Goal: Task Accomplishment & Management: Manage account settings

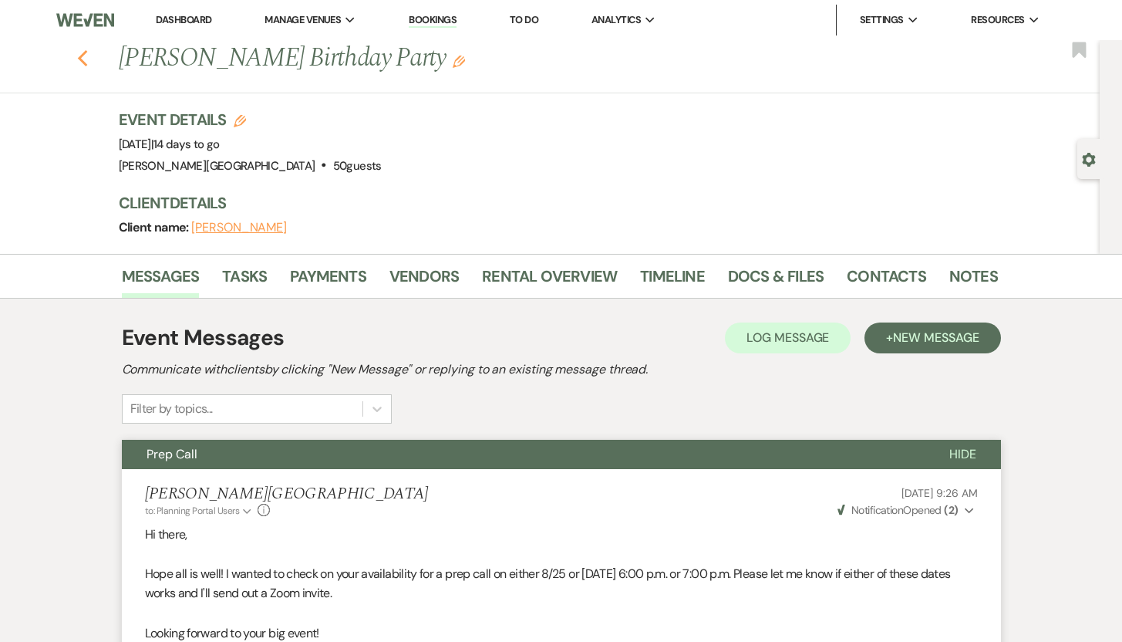
click at [88, 58] on icon "Previous" at bounding box center [83, 58] width 12 height 19
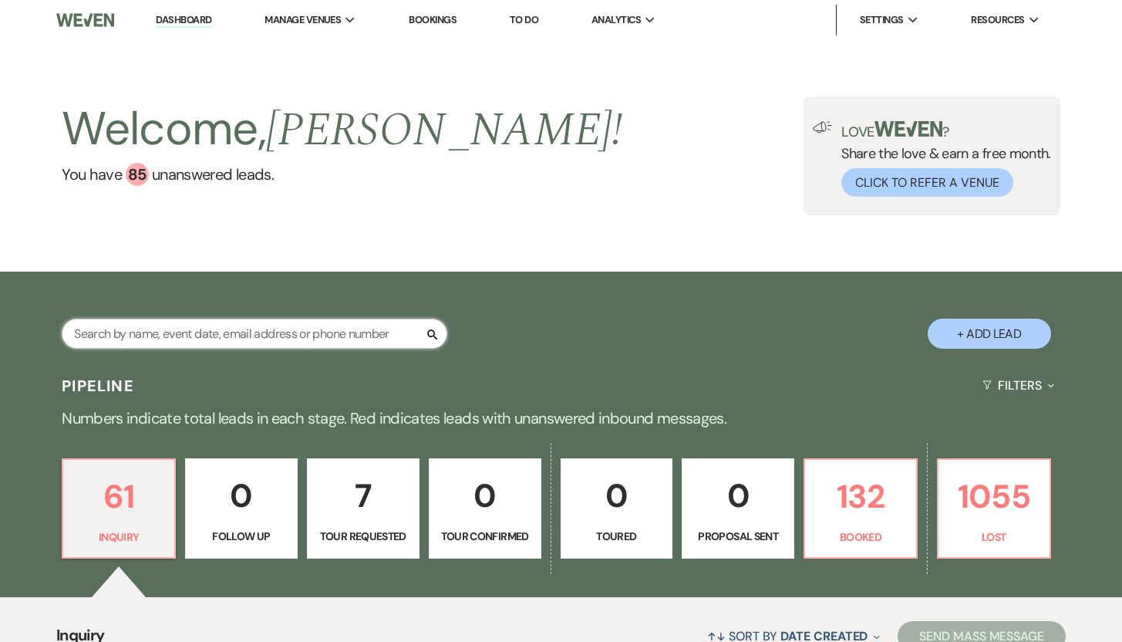
click at [94, 329] on input "text" at bounding box center [255, 334] width 386 height 30
type input "[PERSON_NAME]"
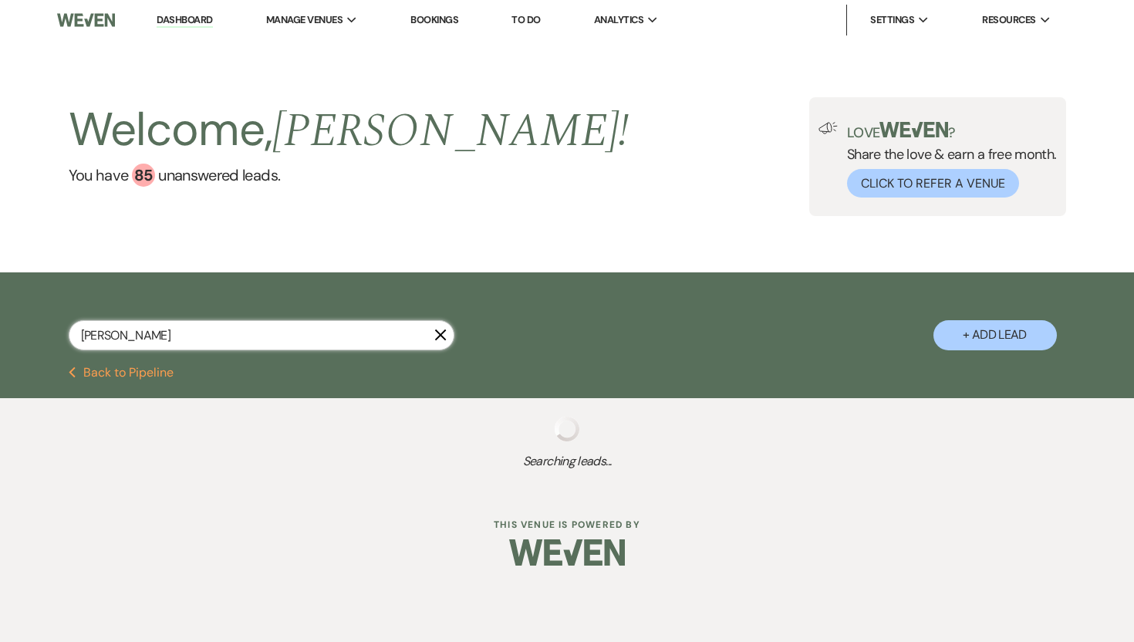
select select "2"
select select "8"
select select "5"
select select "8"
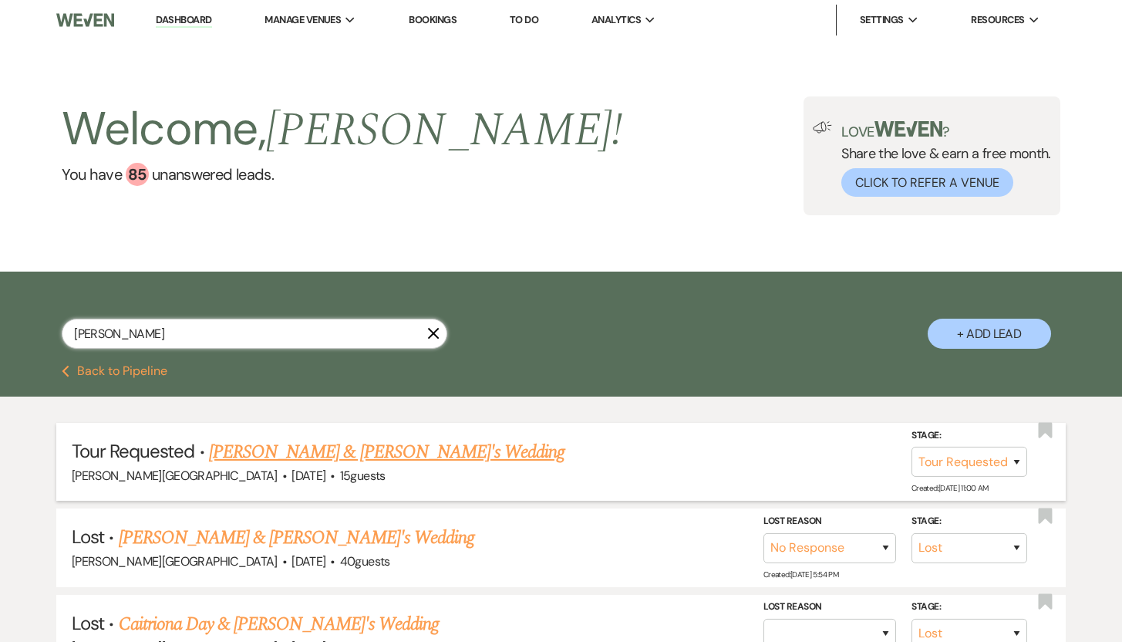
type input "[PERSON_NAME]"
click at [323, 455] on link "[PERSON_NAME] & [PERSON_NAME]'s Wedding" at bounding box center [387, 452] width 356 height 28
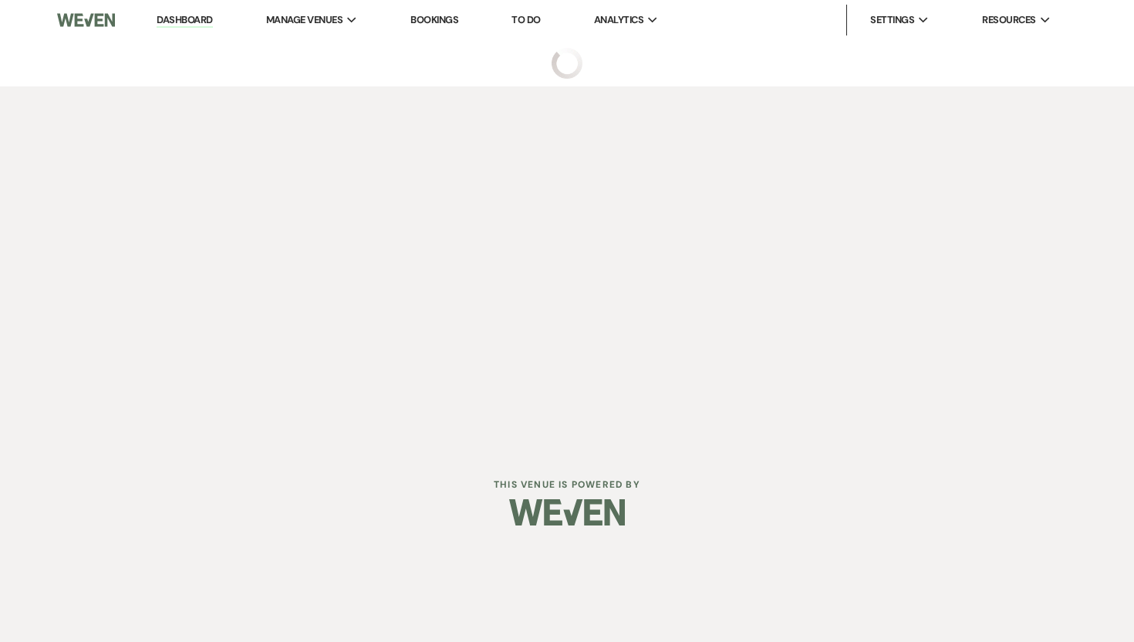
select select "2"
select select "5"
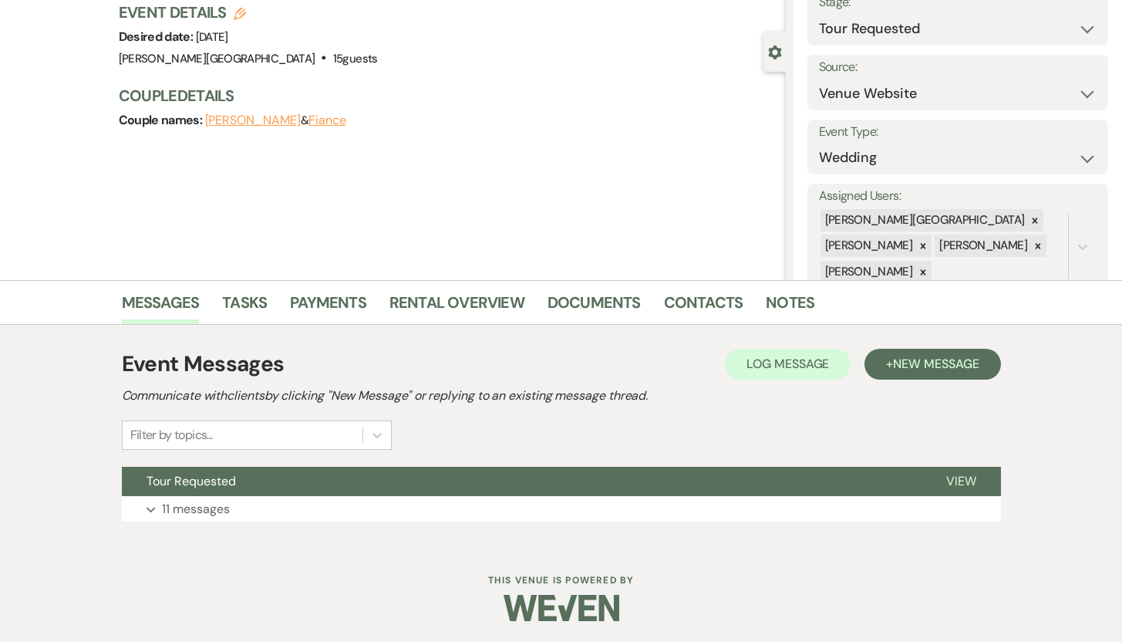
scroll to position [110, 0]
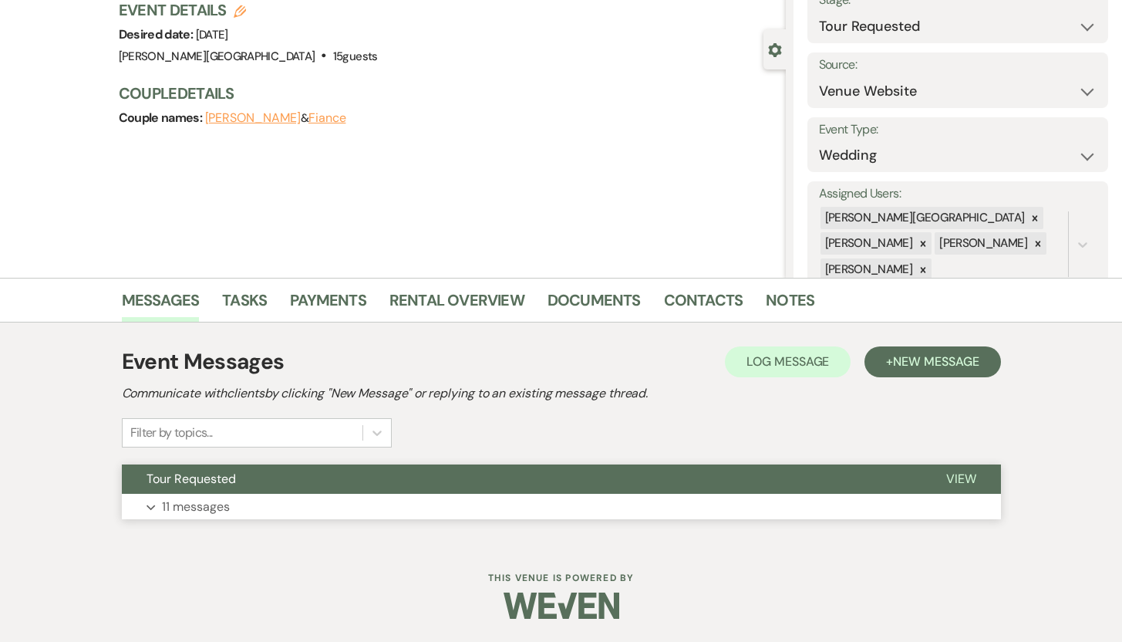
click at [165, 511] on p "11 messages" at bounding box center [196, 507] width 68 height 20
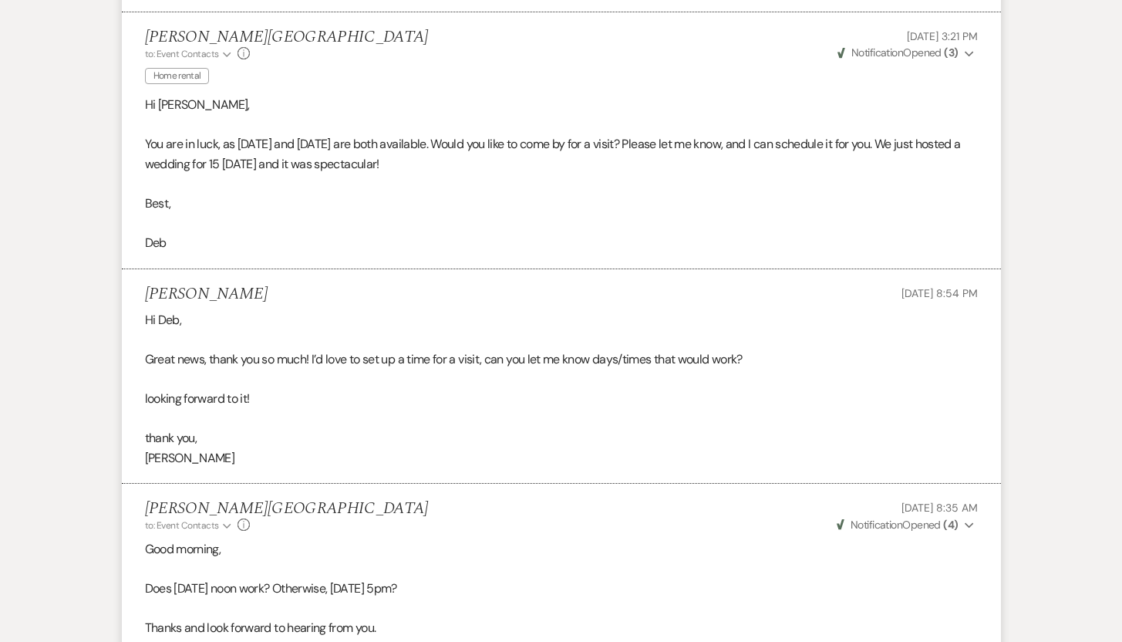
scroll to position [2588, 0]
